Goal: Find specific page/section: Find specific page/section

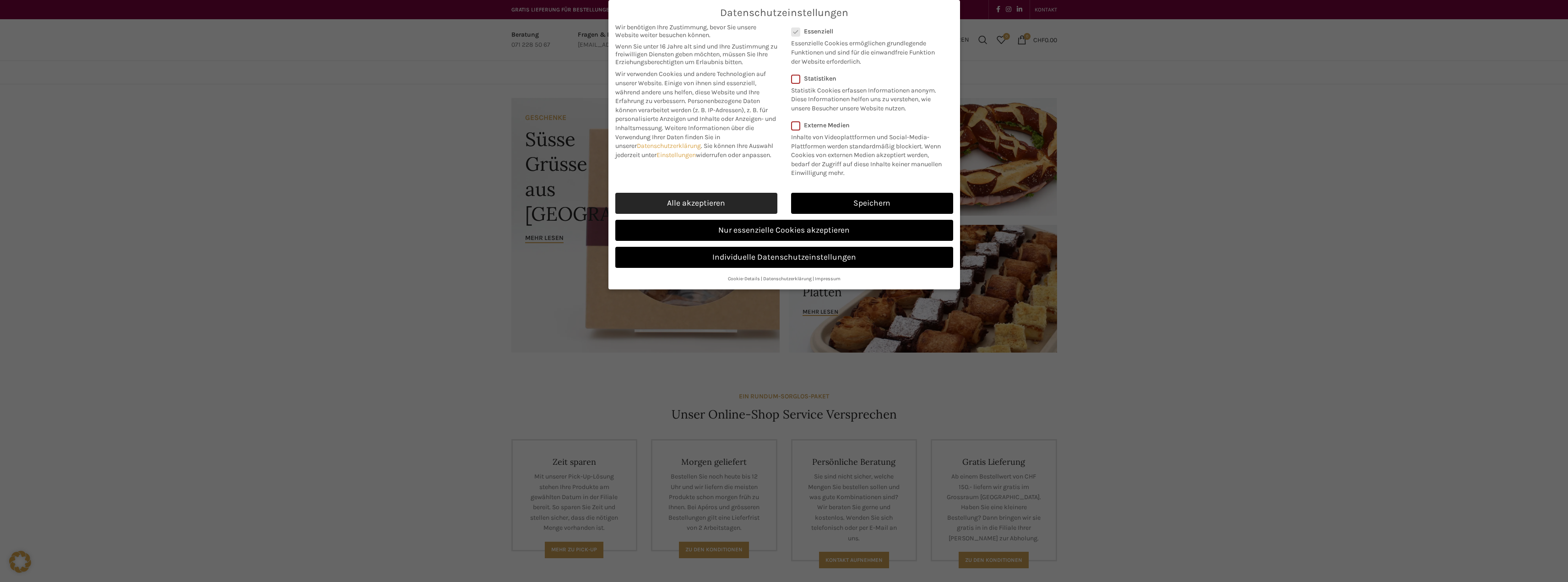
click at [762, 208] on link "Alle akzeptieren" at bounding box center [696, 203] width 162 height 21
checkbox input "true"
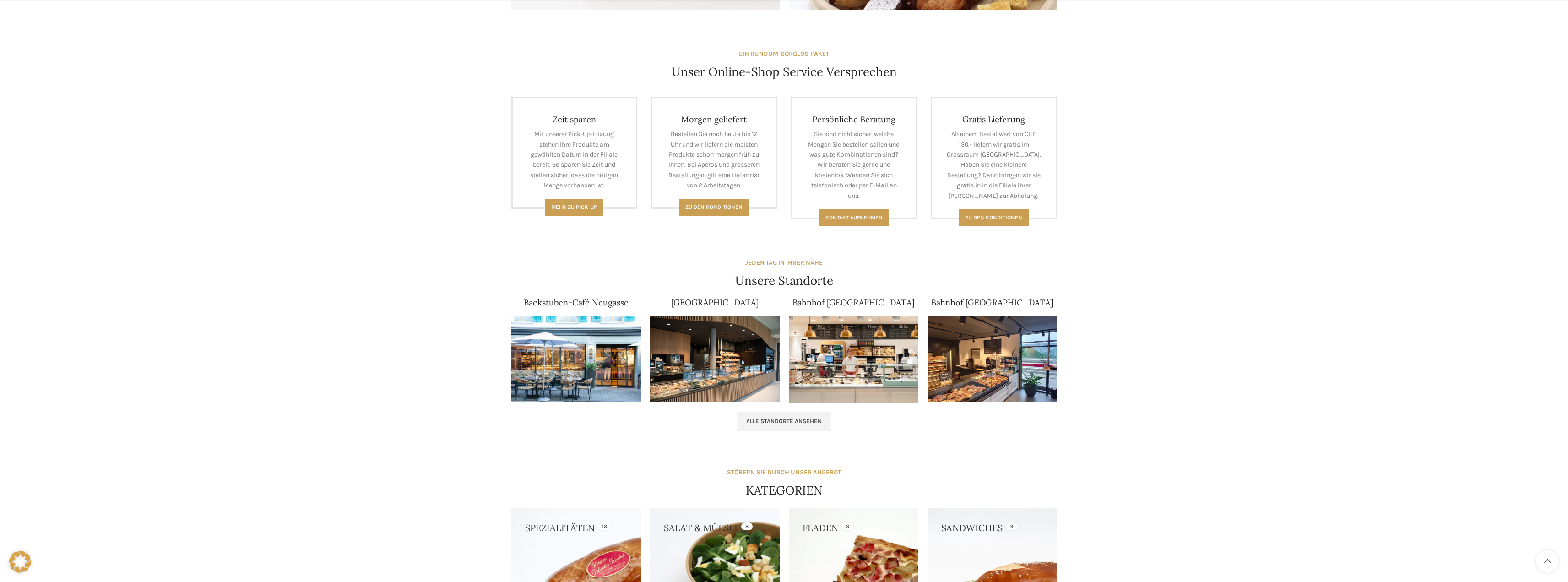
scroll to position [412, 0]
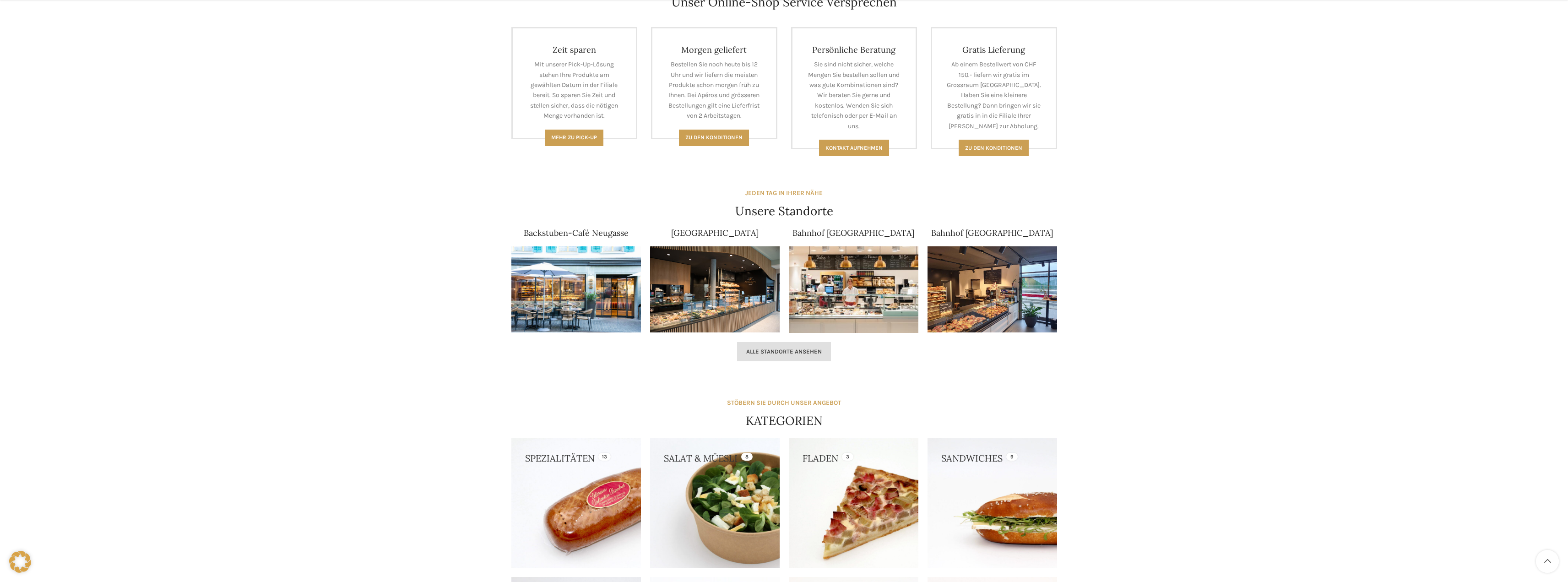
click at [760, 351] on span "Alle Standorte ansehen" at bounding box center [784, 351] width 75 height 7
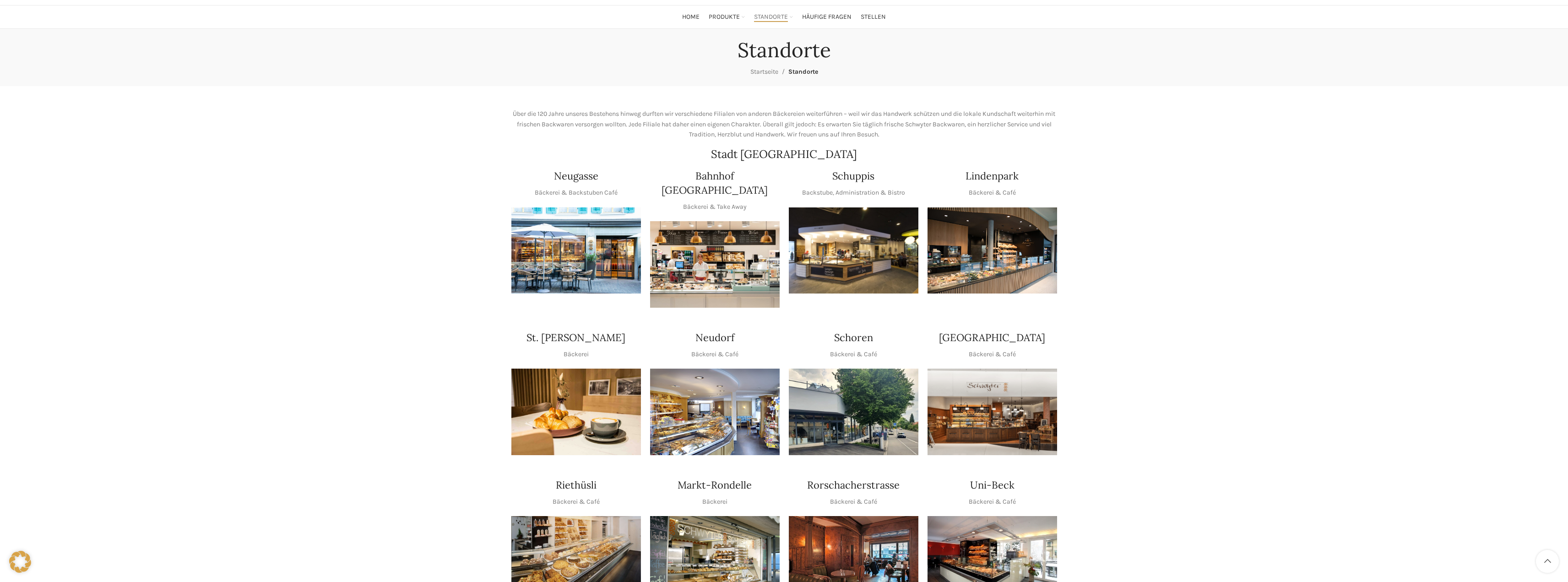
scroll to position [137, 0]
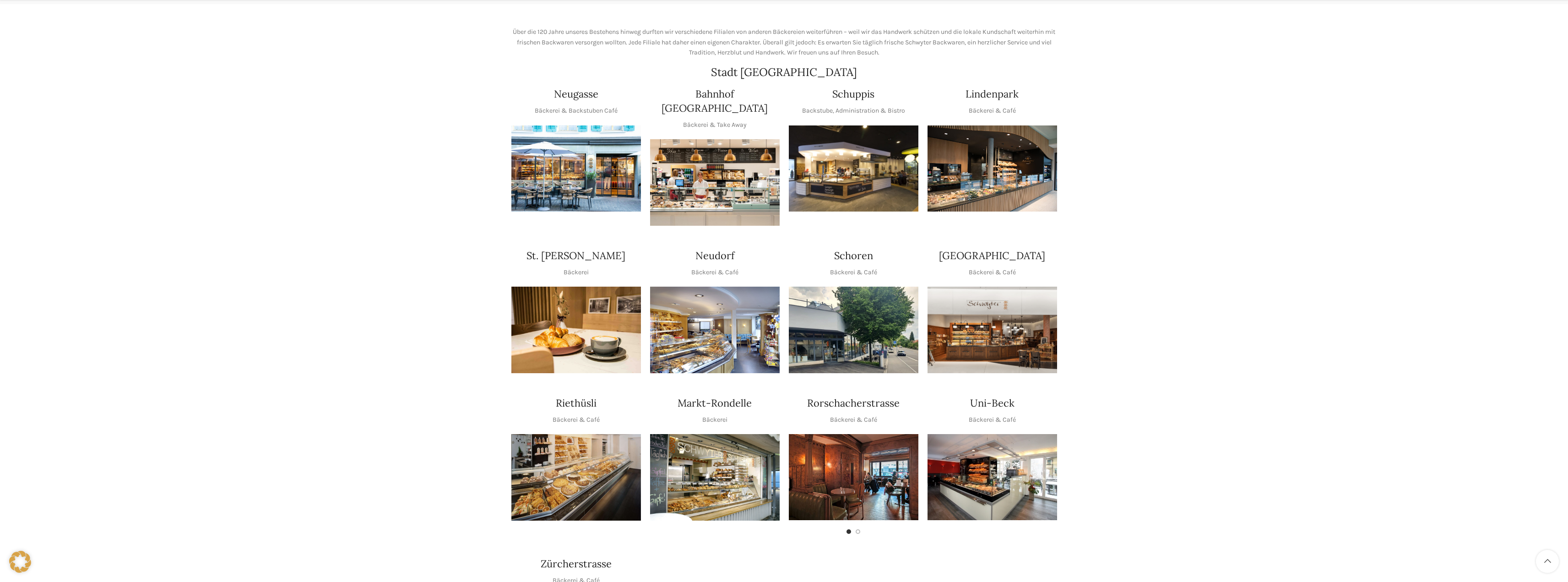
click at [1034, 335] on img "1 / 1" at bounding box center [992, 330] width 130 height 87
click at [1003, 466] on img "1 / 1" at bounding box center [992, 477] width 130 height 86
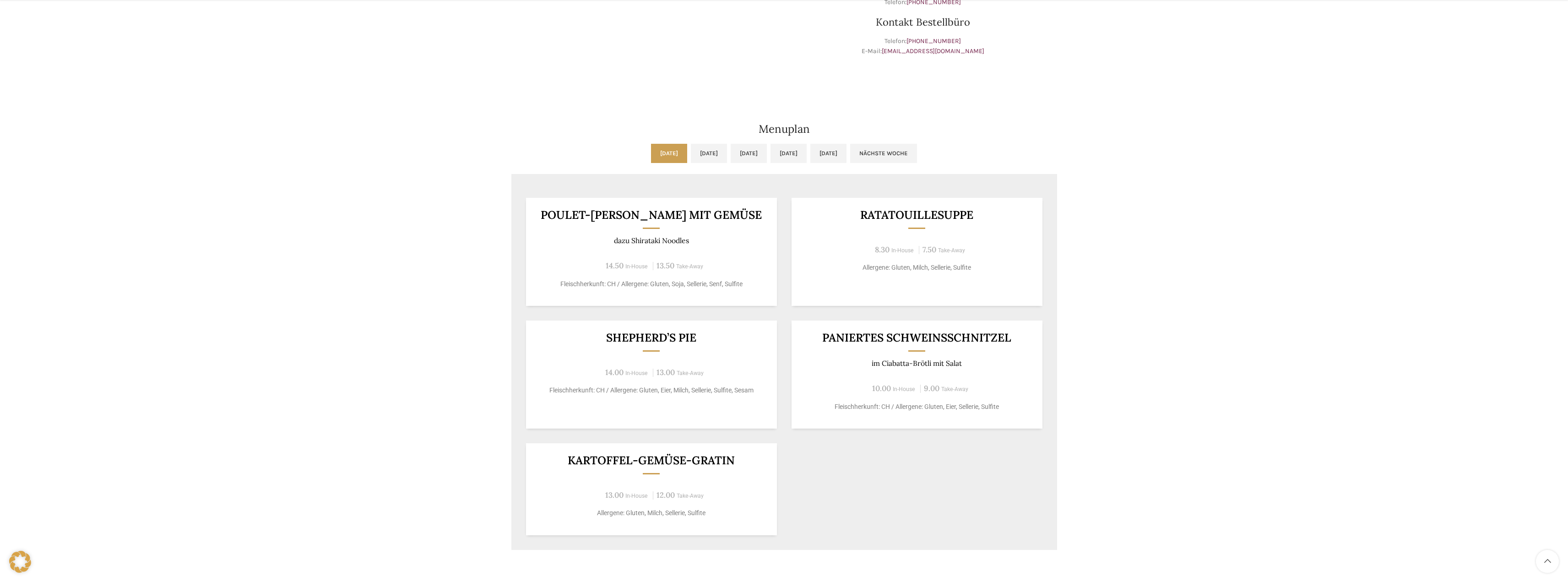
scroll to position [366, 0]
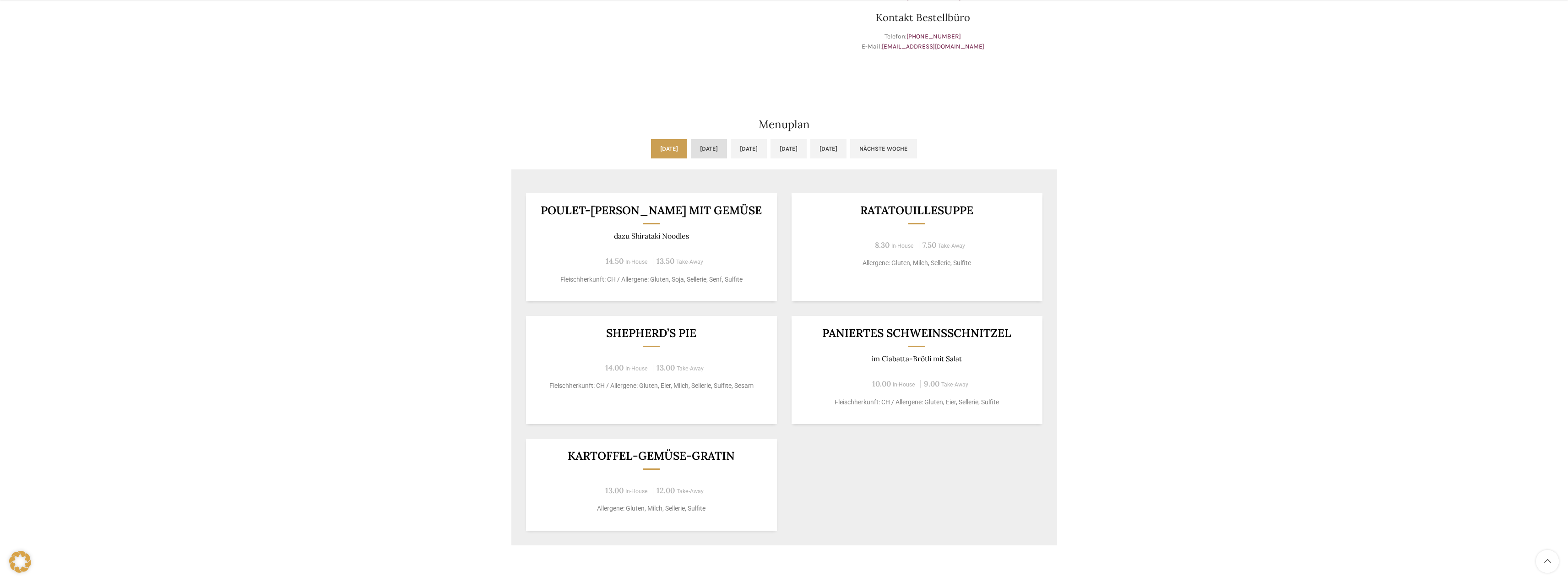
click at [691, 152] on link "Di, 23.09.2025" at bounding box center [708, 148] width 36 height 19
click at [741, 144] on link "Mi, 24.09.2025" at bounding box center [748, 148] width 36 height 19
click at [807, 146] on link "Do, 25.09.2025" at bounding box center [788, 148] width 36 height 19
click at [847, 156] on link "Fr, 26.09.2025" at bounding box center [828, 148] width 36 height 19
